Goal: Information Seeking & Learning: Check status

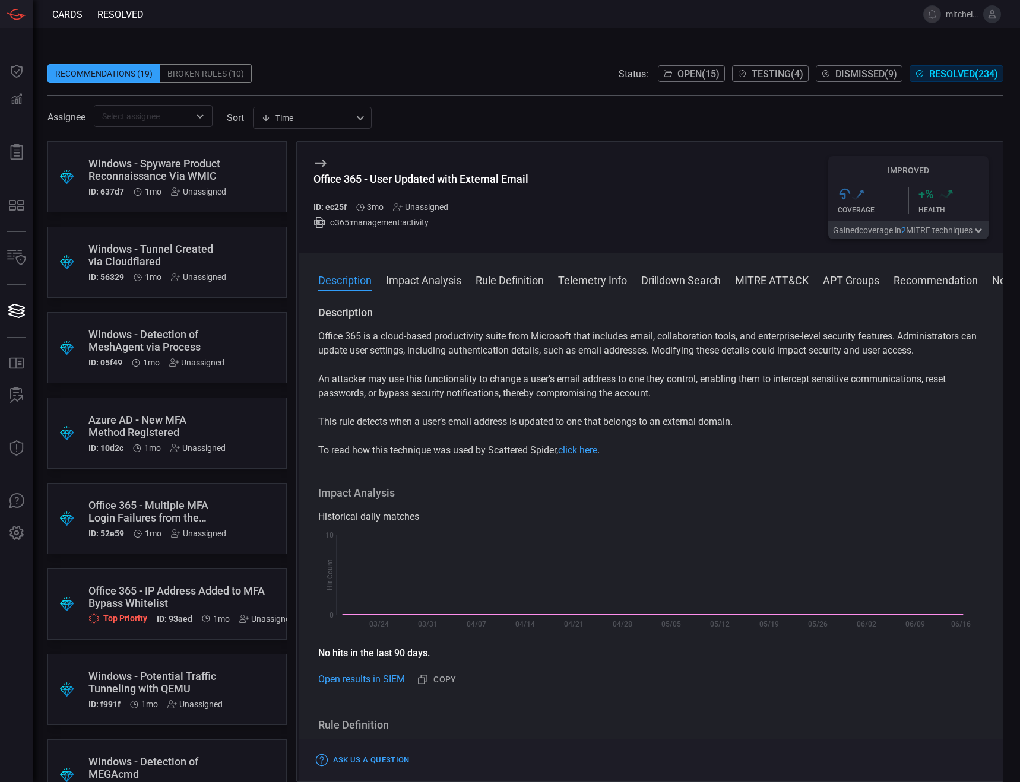
click at [683, 71] on span "Open ( 15 )" at bounding box center [698, 73] width 42 height 11
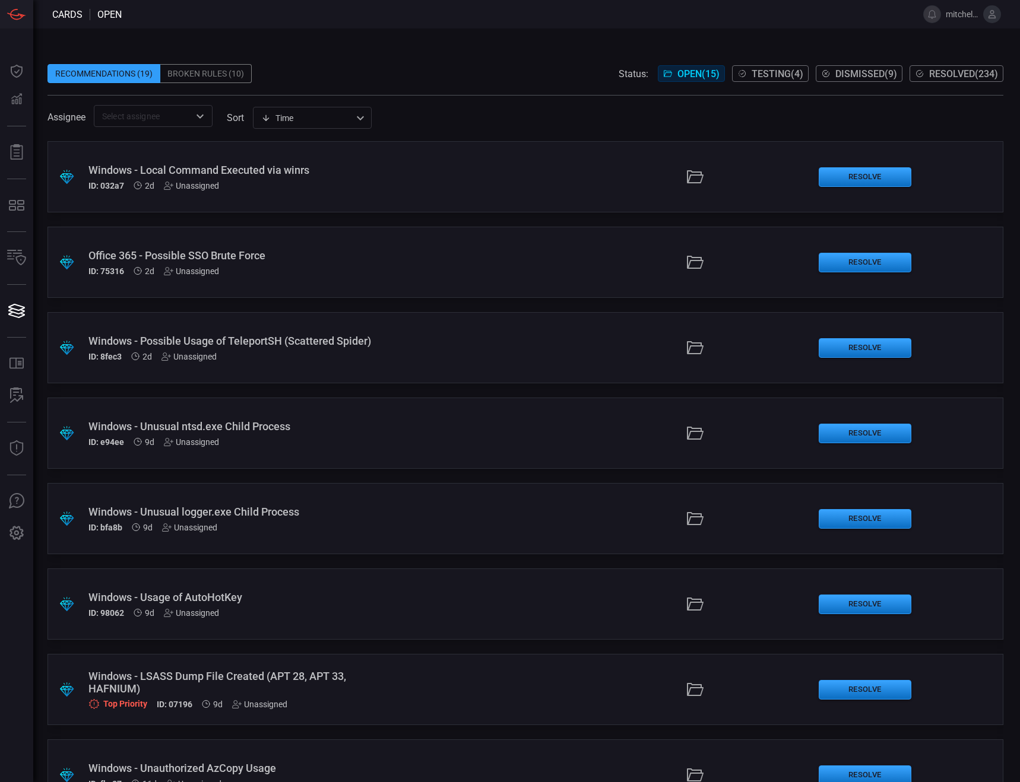
click at [767, 69] on span "Testing ( 4 )" at bounding box center [777, 73] width 52 height 11
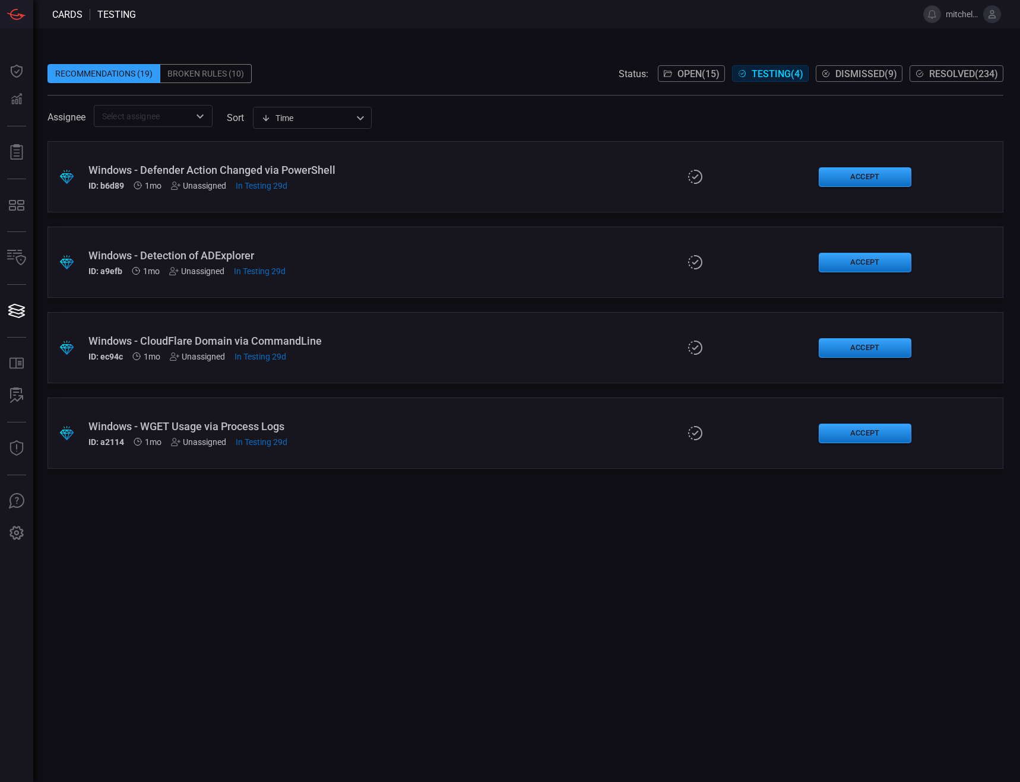
click at [195, 165] on div "Windows - Defender Action Changed via PowerShell" at bounding box center [242, 170] width 309 height 12
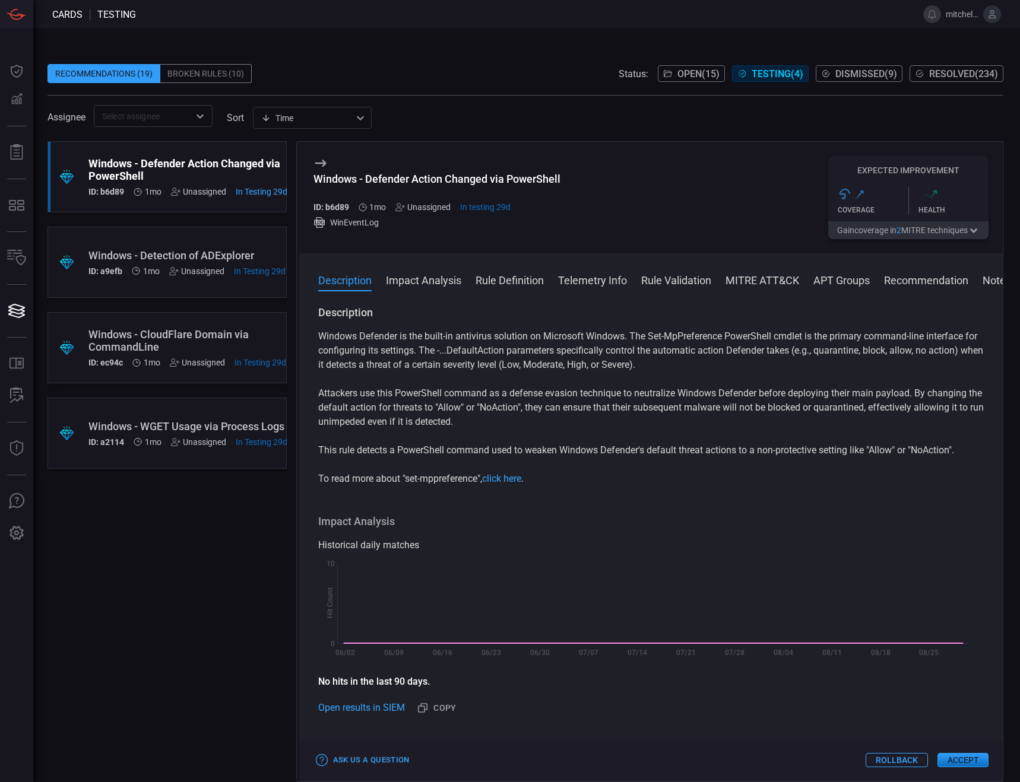
click at [677, 78] on span "Open ( 15 )" at bounding box center [698, 73] width 42 height 11
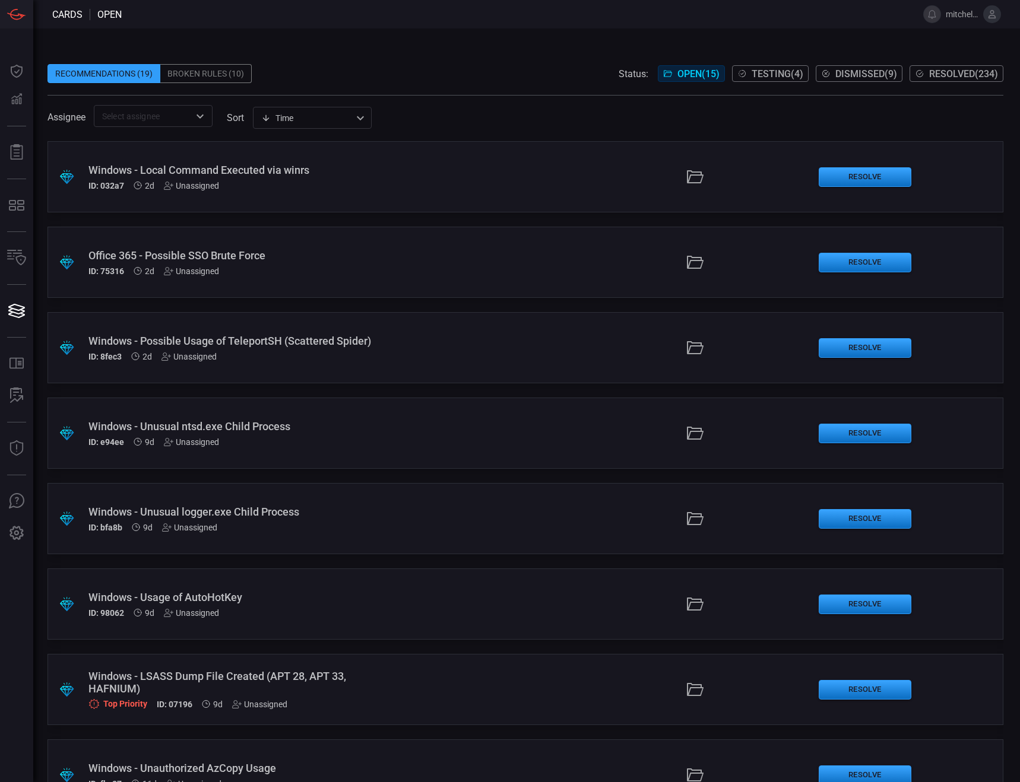
click at [469, 45] on div "Recommendations (19) Broken Rules (10) Status: Open ( 15 ) Testing ( 4 ) Dismis…" at bounding box center [526, 405] width 987 height 754
click at [929, 75] on span "Resolved ( 234 )" at bounding box center [963, 73] width 69 height 11
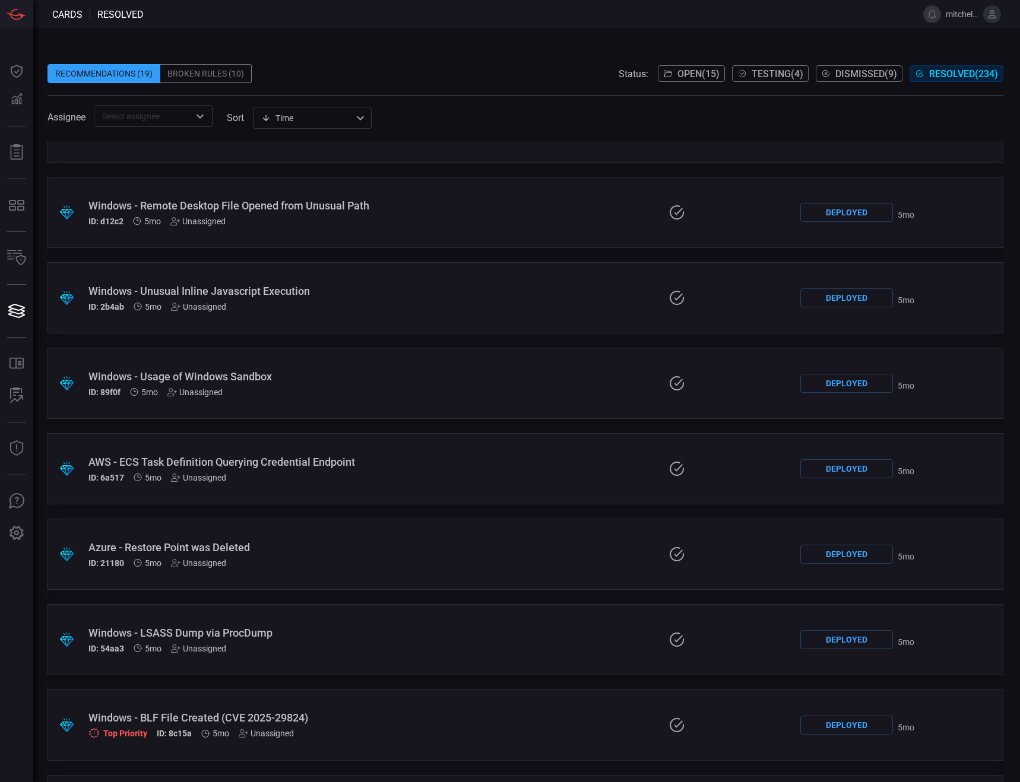
scroll to position [5599, 0]
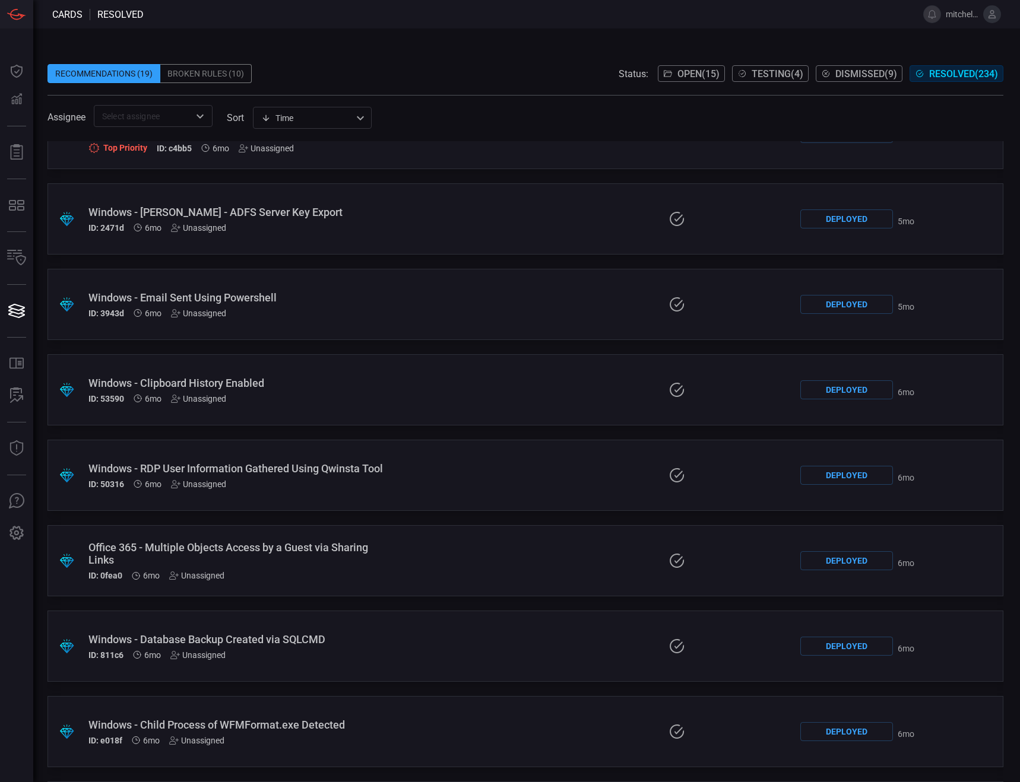
click at [234, 463] on div "Windows - RDP User Information Gathered Using Qwinsta Tool" at bounding box center [236, 468] width 297 height 12
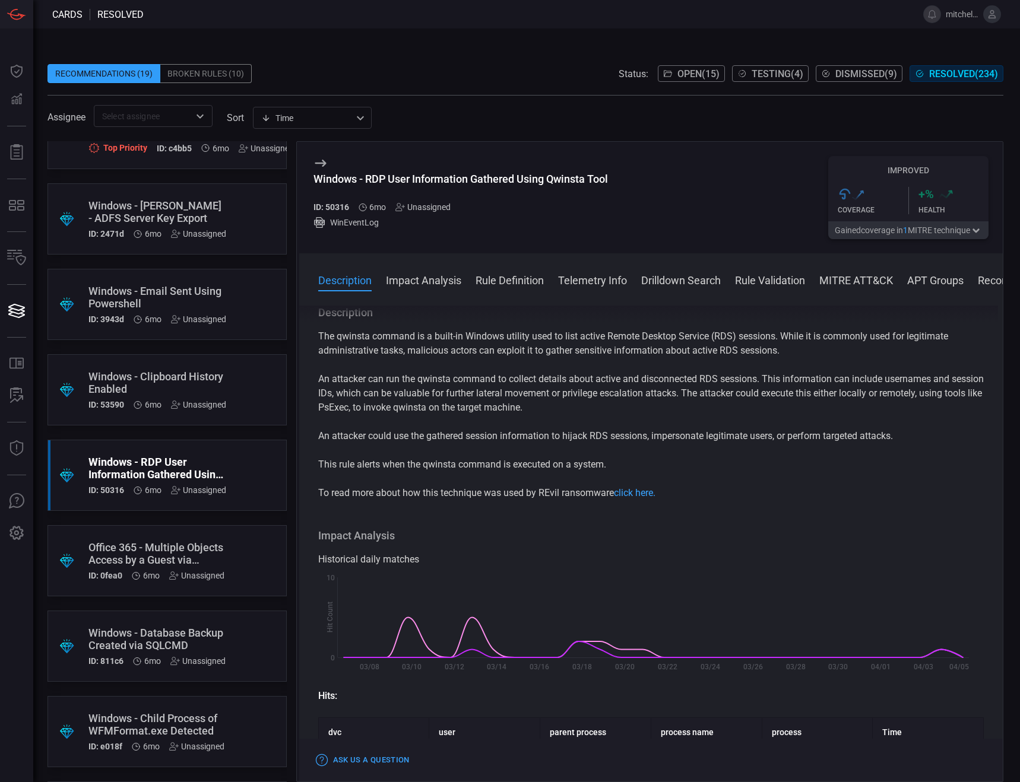
scroll to position [297, 0]
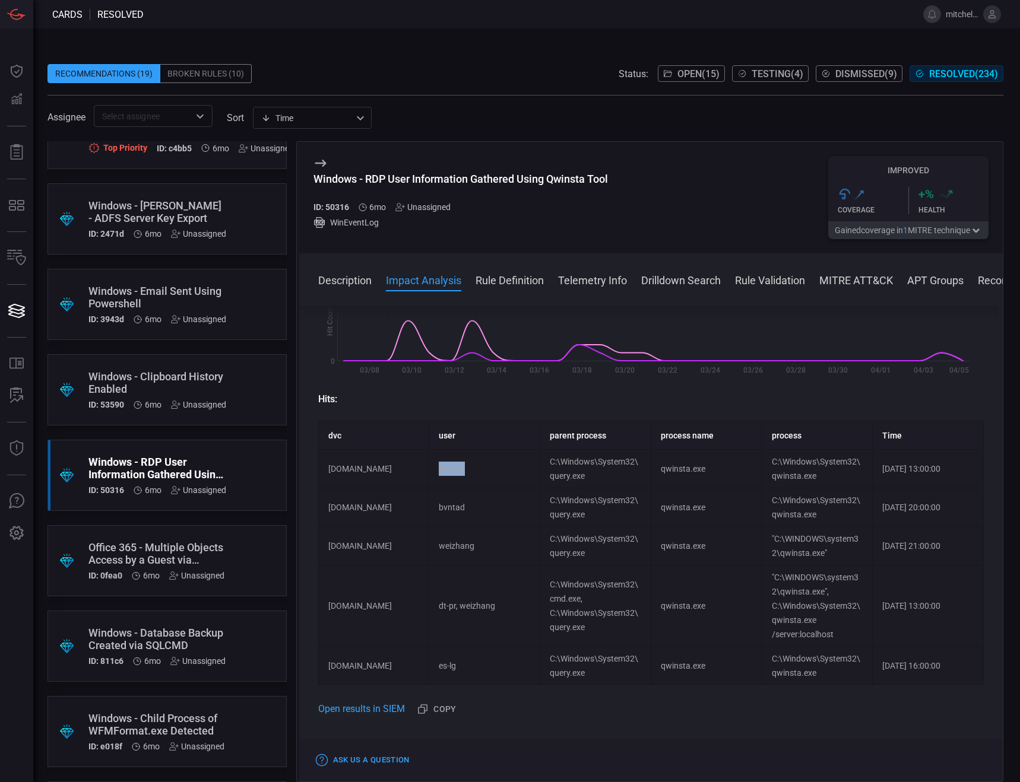
drag, startPoint x: 436, startPoint y: 472, endPoint x: 465, endPoint y: 474, distance: 29.1
click at [465, 474] on td "bvntad" at bounding box center [484, 469] width 111 height 39
copy td "bvntad"
click at [512, 57] on span at bounding box center [525, 55] width 956 height 18
